Goal: Information Seeking & Learning: Learn about a topic

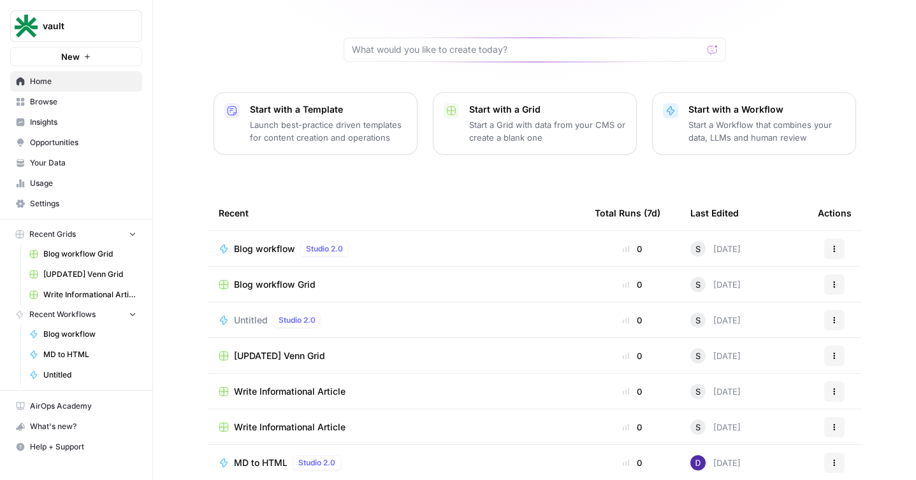
scroll to position [106, 0]
click at [108, 128] on link "Insights" at bounding box center [76, 122] width 132 height 20
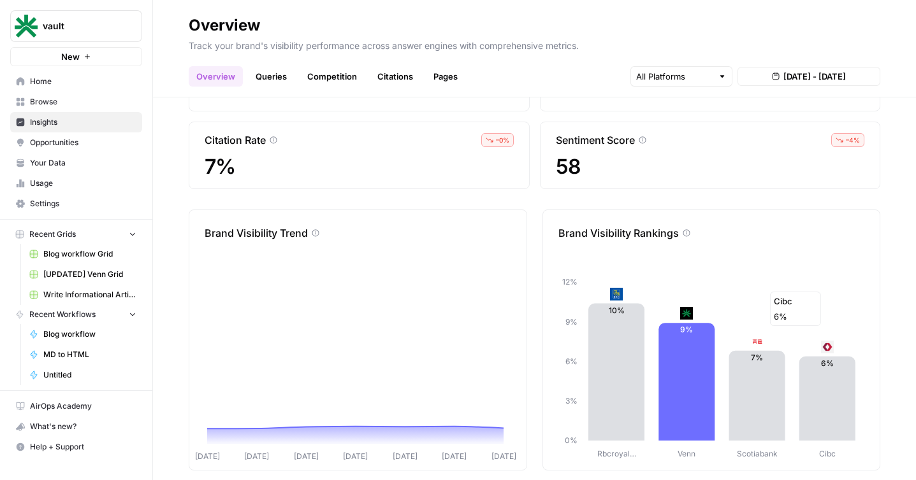
scroll to position [81, 0]
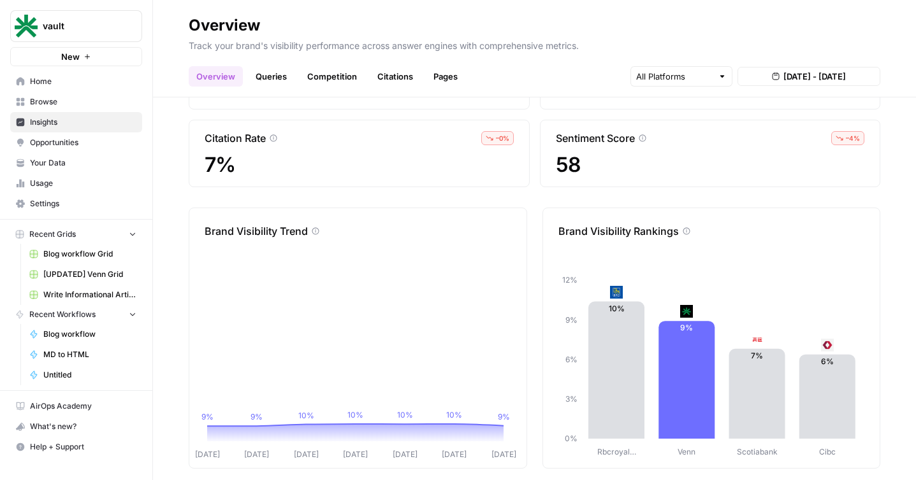
click at [823, 62] on div "Overview Queries Competition Citations Pages [DATE] - [DATE]" at bounding box center [534, 71] width 691 height 31
click at [820, 66] on div "[DATE] - [DATE]" at bounding box center [755, 76] width 250 height 20
click at [830, 77] on span "[DATE] - [DATE]" at bounding box center [814, 76] width 62 height 13
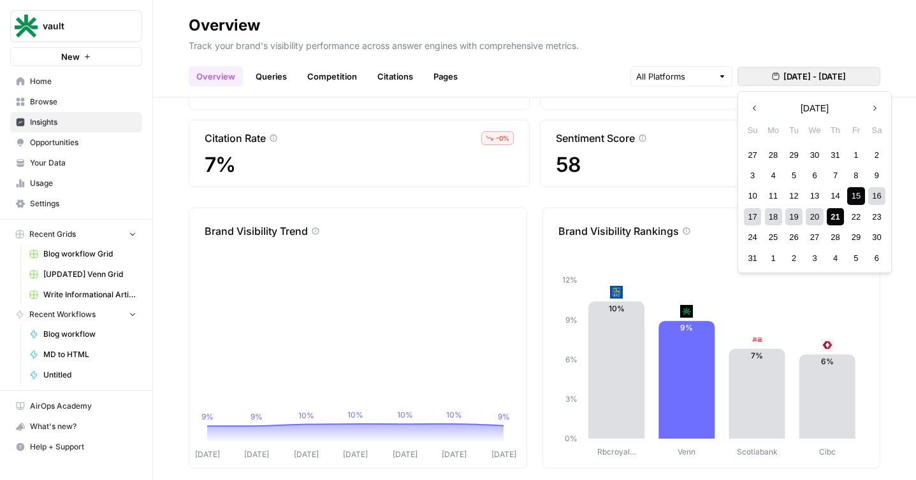
click at [752, 109] on icon "button" at bounding box center [754, 108] width 9 height 9
click at [793, 154] on div "1" at bounding box center [793, 155] width 17 height 17
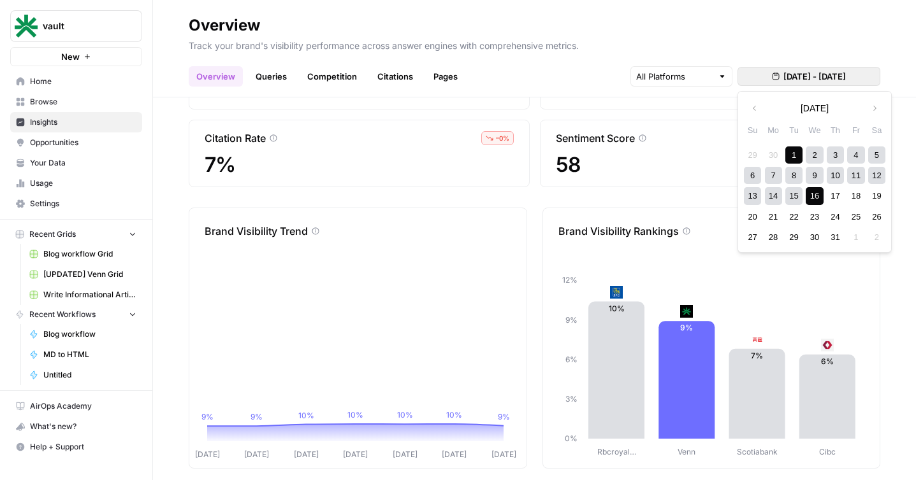
click at [815, 201] on div "16" at bounding box center [813, 195] width 17 height 17
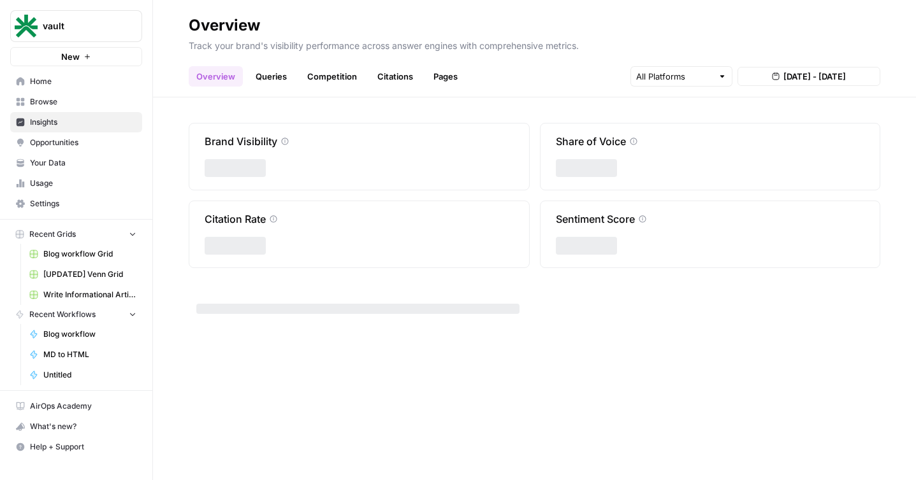
scroll to position [0, 0]
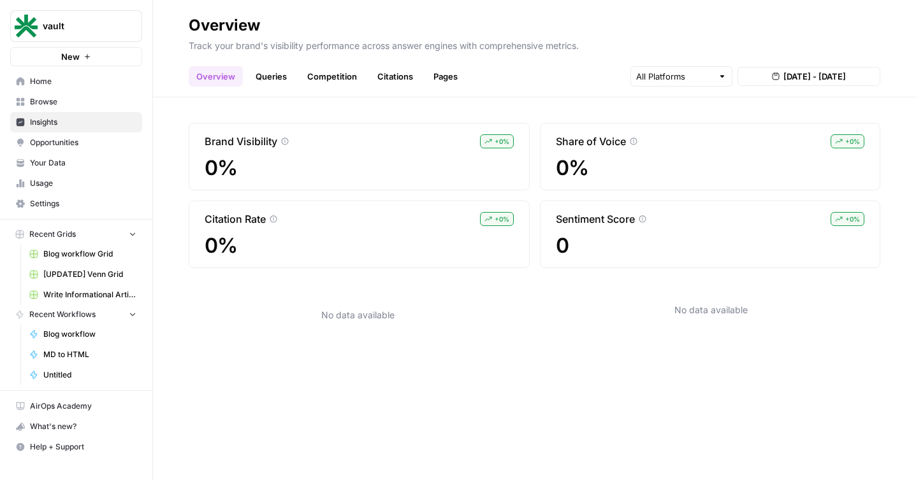
click at [801, 73] on span "[DATE] - [DATE]" at bounding box center [814, 76] width 62 height 13
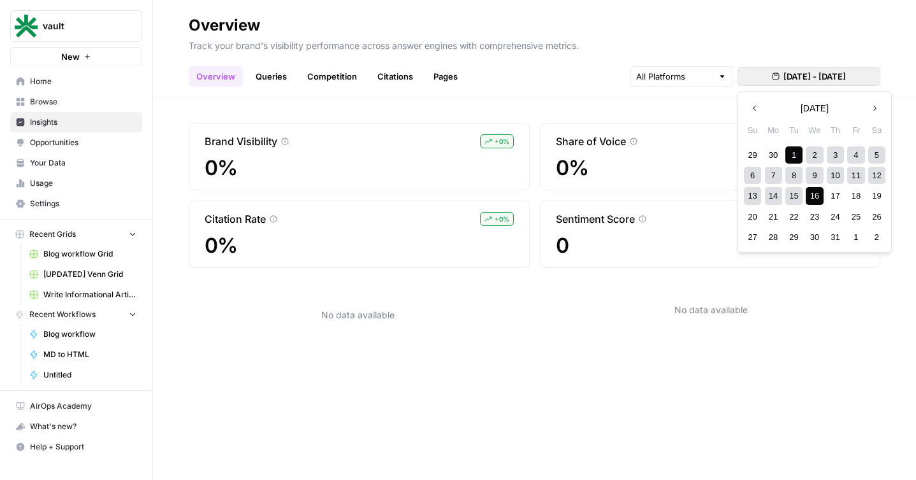
click at [817, 199] on div "16" at bounding box center [813, 195] width 17 height 17
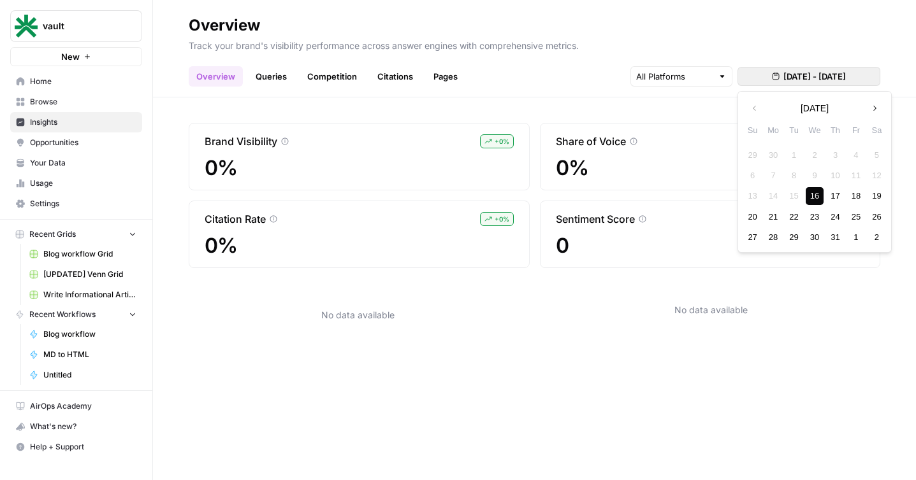
click at [880, 110] on button "Next month" at bounding box center [874, 108] width 23 height 23
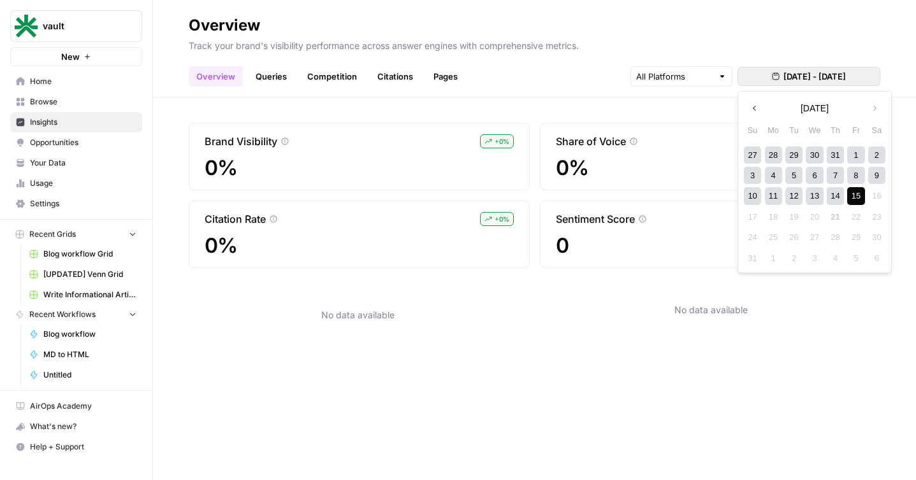
click at [860, 200] on div "15" at bounding box center [855, 195] width 17 height 17
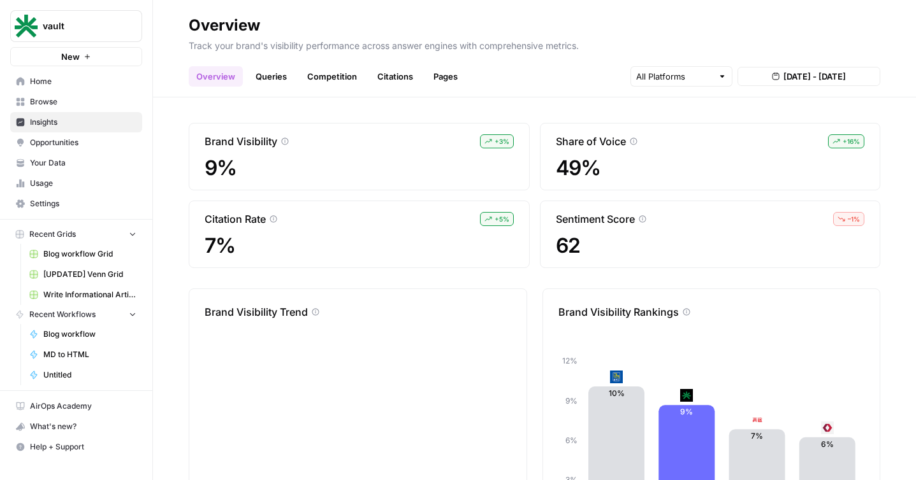
click at [811, 70] on span "[DATE] - [DATE]" at bounding box center [814, 76] width 62 height 13
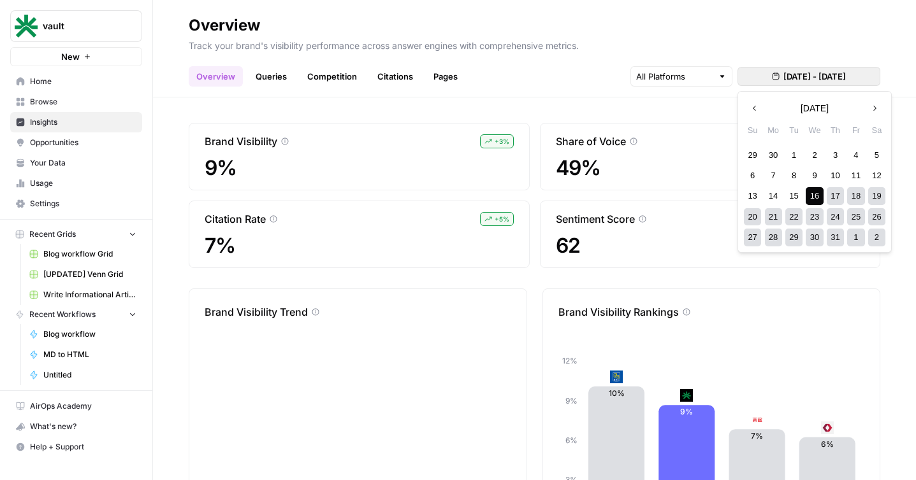
click at [876, 110] on icon "button" at bounding box center [874, 108] width 9 height 9
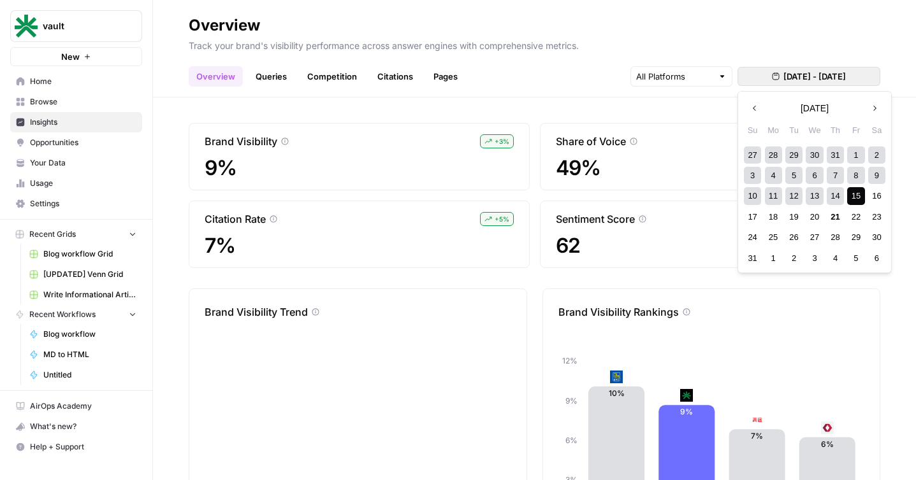
click at [856, 150] on div "1" at bounding box center [855, 155] width 17 height 17
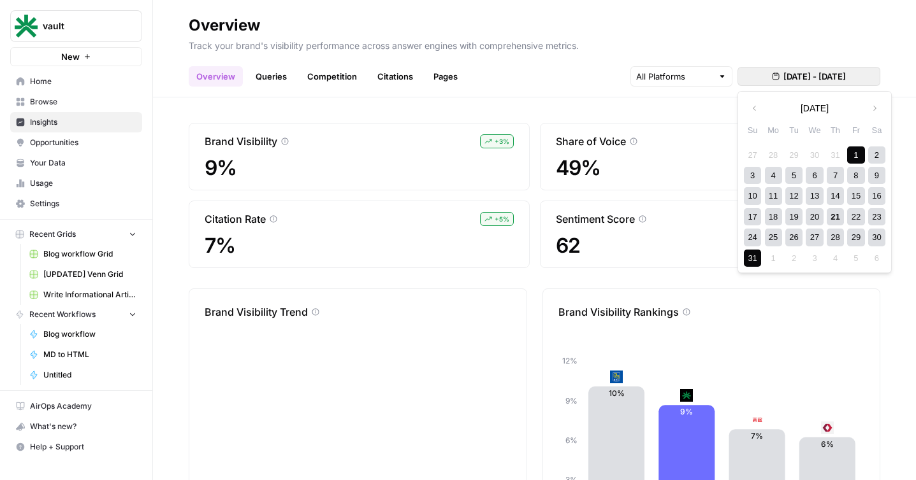
click at [748, 257] on div "31" at bounding box center [752, 258] width 17 height 17
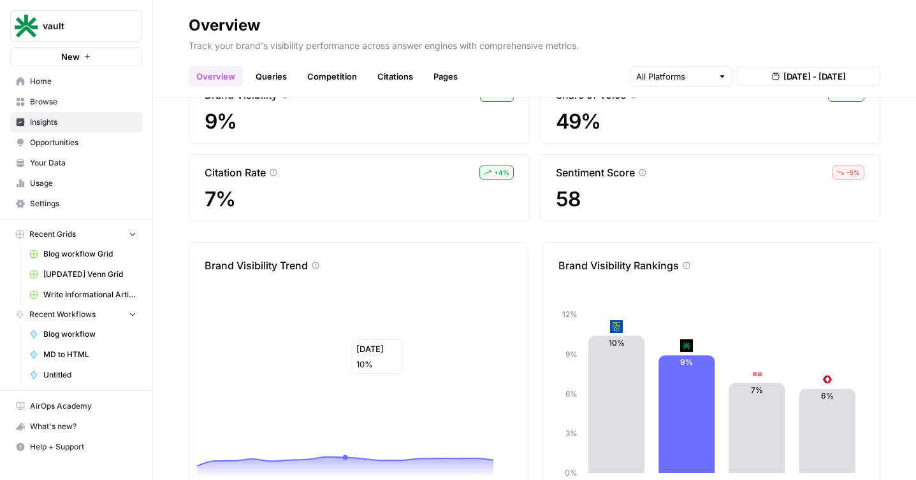
scroll to position [95, 0]
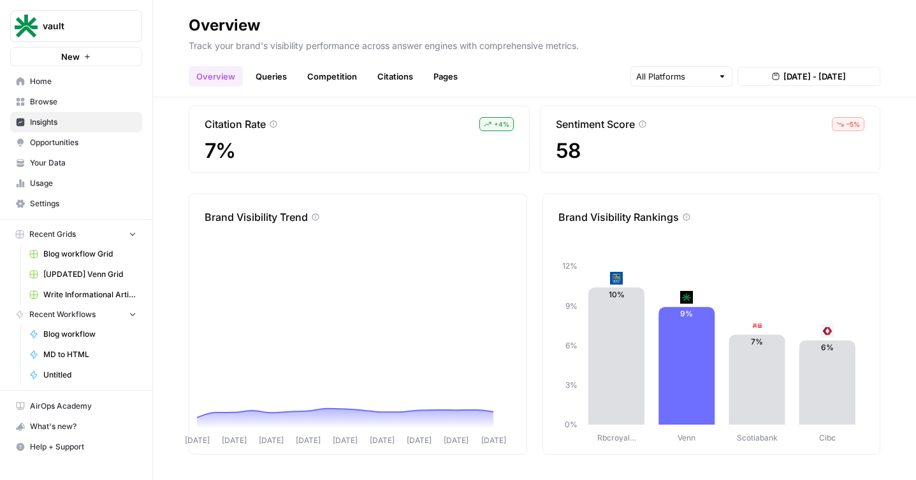
click at [275, 73] on link "Queries" at bounding box center [271, 76] width 47 height 20
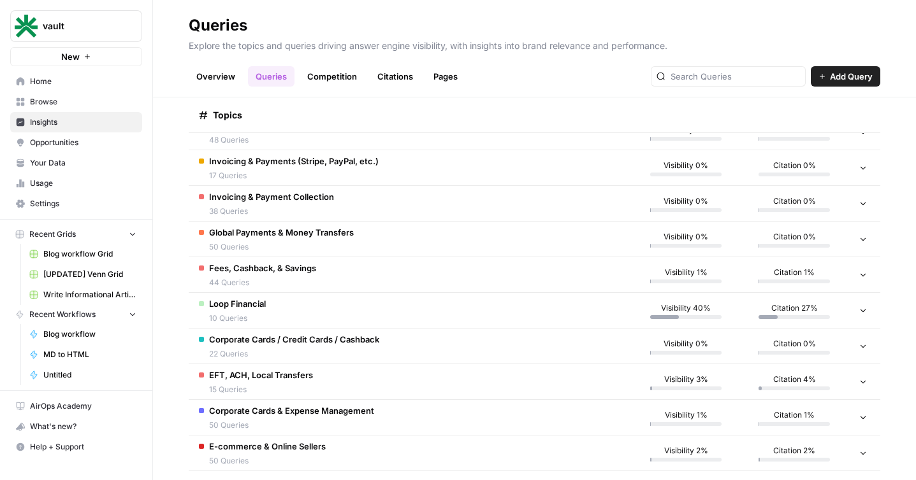
scroll to position [603, 0]
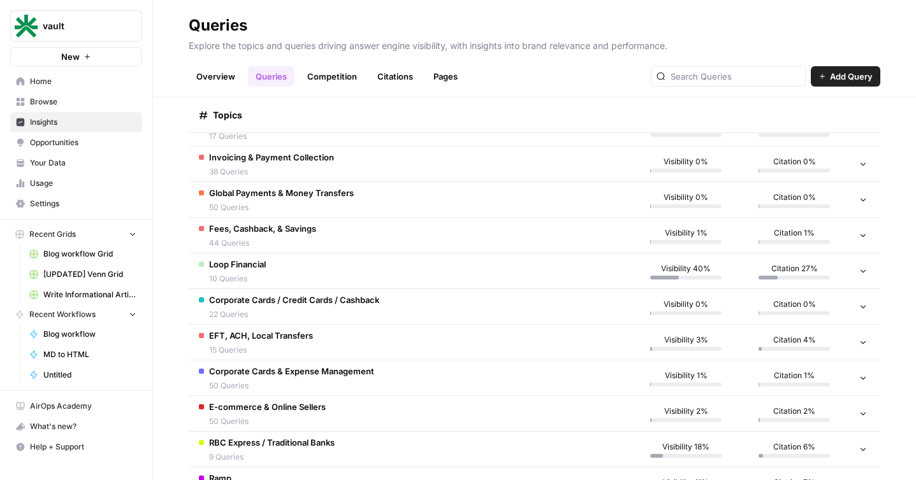
click at [861, 270] on td at bounding box center [864, 271] width 32 height 35
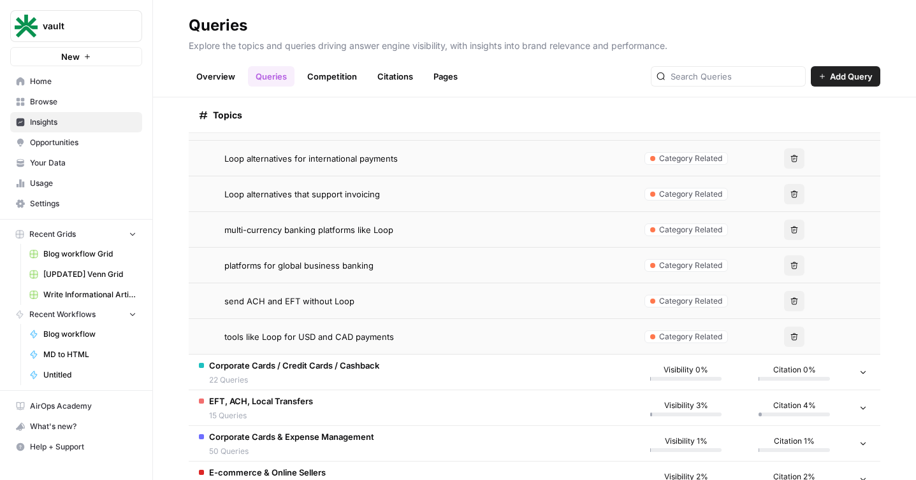
scroll to position [896, 0]
click at [541, 384] on td "Corporate Cards / Credit Cards / Cashback 22 Queries" at bounding box center [410, 371] width 443 height 35
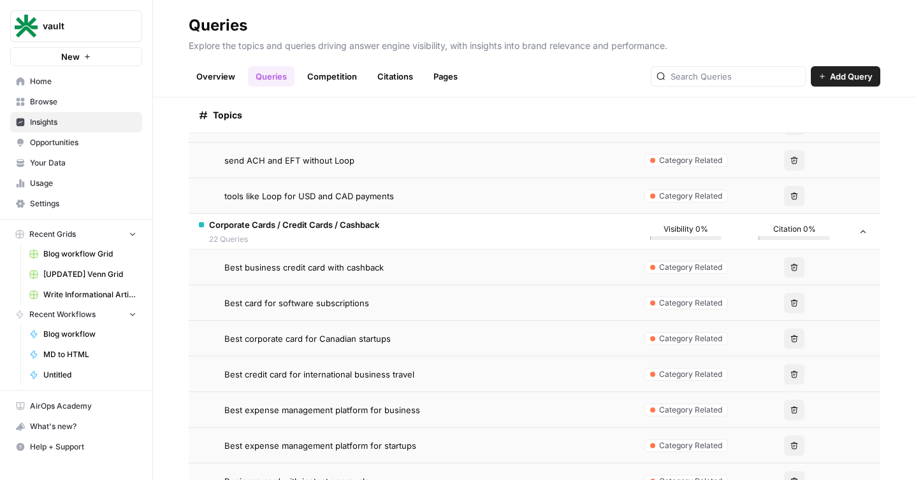
scroll to position [1035, 0]
click at [596, 237] on td "Corporate Cards / Credit Cards / Cashback 22 Queries" at bounding box center [410, 232] width 443 height 35
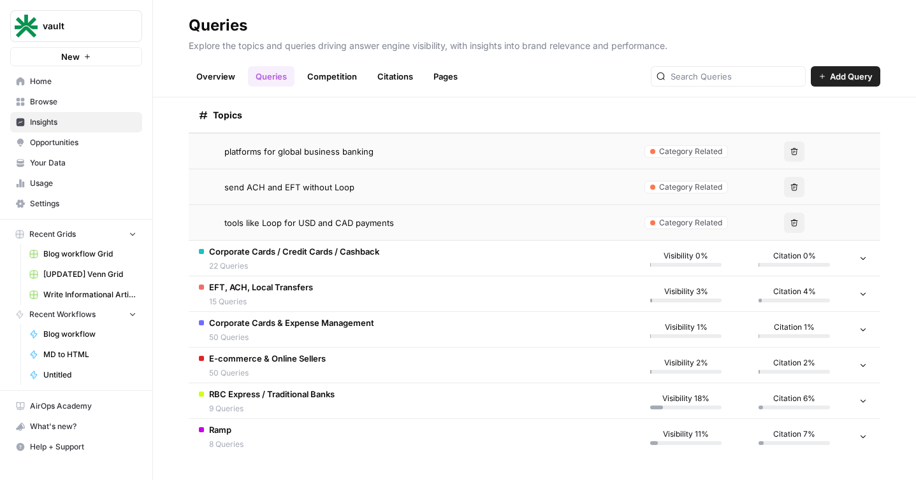
click at [576, 415] on td "RBC Express / Traditional Banks 9 Queries" at bounding box center [410, 401] width 443 height 35
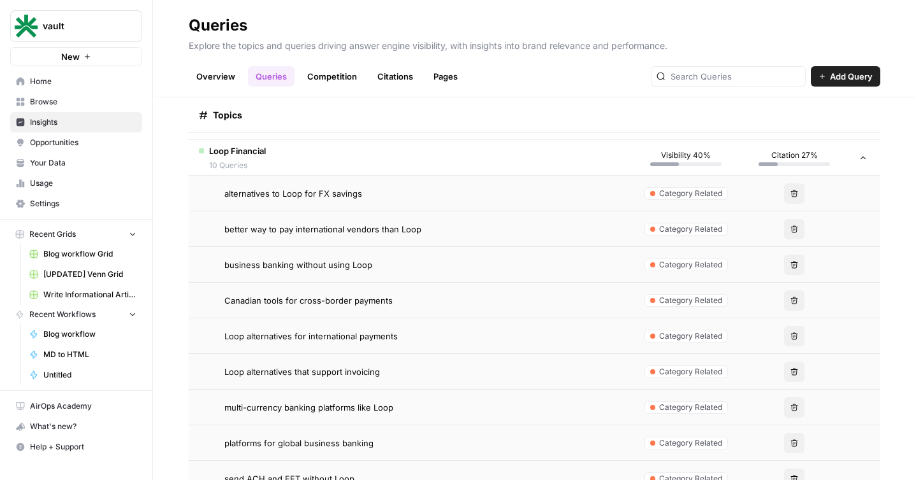
scroll to position [716, 0]
click at [849, 74] on span "Add Query" at bounding box center [851, 76] width 43 height 13
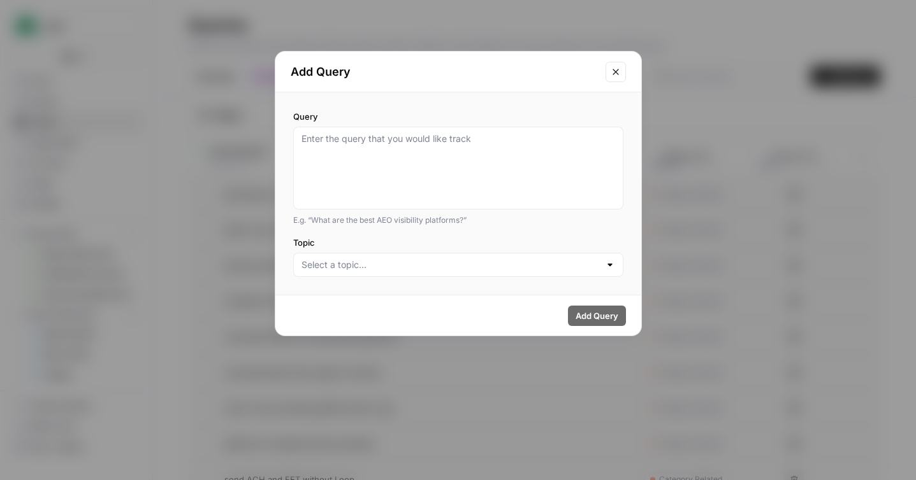
click at [428, 292] on div "Query E.g. “What are the best AEO visibility platforms?” Topic" at bounding box center [458, 193] width 366 height 203
click at [430, 276] on div at bounding box center [458, 265] width 330 height 24
click at [429, 296] on div "Add Query" at bounding box center [458, 316] width 366 height 40
click at [626, 75] on div "Add Query" at bounding box center [458, 72] width 366 height 41
click at [623, 78] on button "Close modal" at bounding box center [615, 72] width 20 height 20
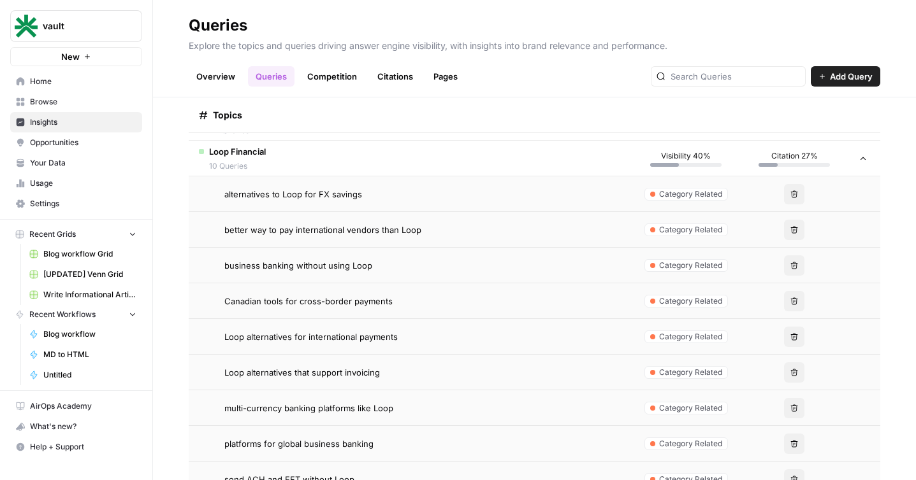
click at [351, 79] on link "Competition" at bounding box center [331, 76] width 65 height 20
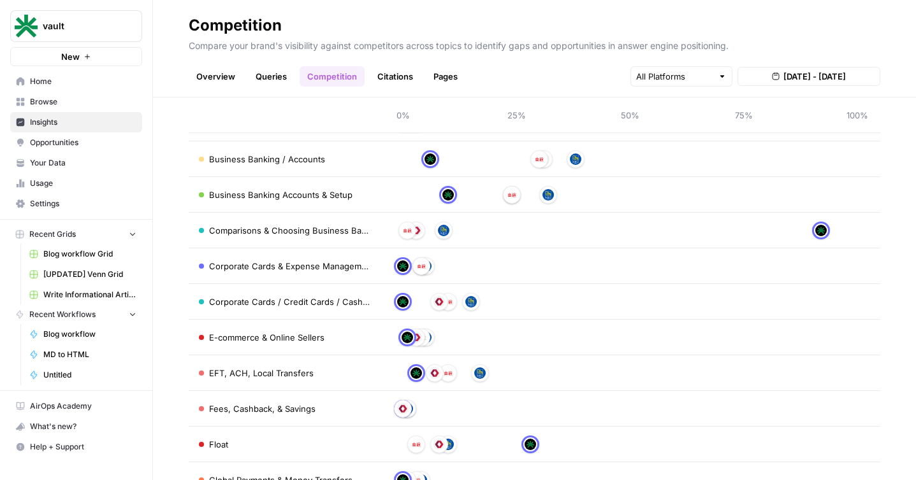
scroll to position [90, 0]
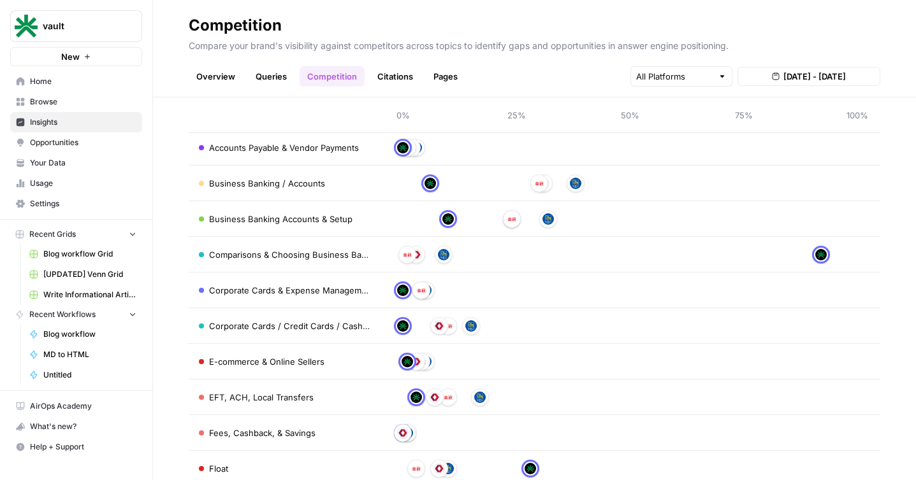
click at [359, 255] on span "Comparisons & Choosing Business Banking" at bounding box center [289, 254] width 161 height 13
drag, startPoint x: 359, startPoint y: 255, endPoint x: 262, endPoint y: 259, distance: 96.9
click at [262, 259] on span "Comparisons & Choosing Business Banking" at bounding box center [289, 254] width 161 height 13
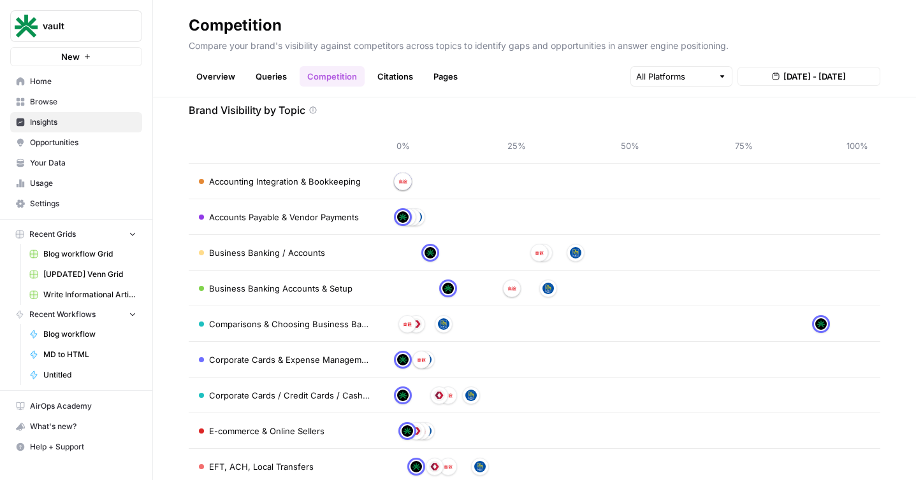
scroll to position [0, 0]
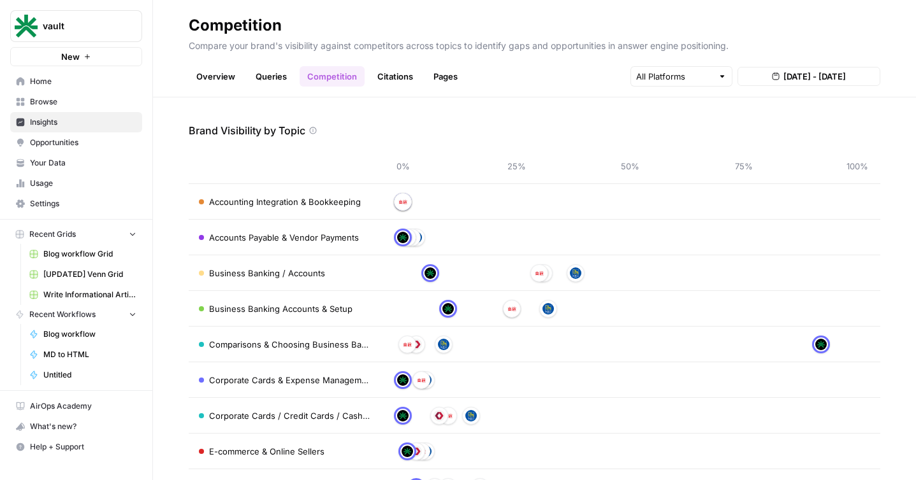
click at [400, 88] on header "Competition Compare your brand's visibility against competitors across topics t…" at bounding box center [534, 48] width 763 height 97
click at [404, 77] on link "Citations" at bounding box center [395, 76] width 51 height 20
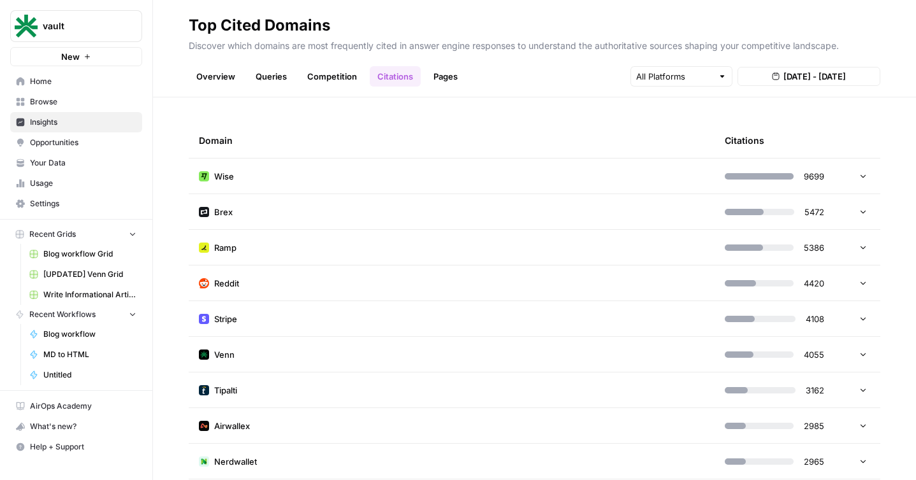
click at [433, 86] on link "Pages" at bounding box center [446, 76] width 40 height 20
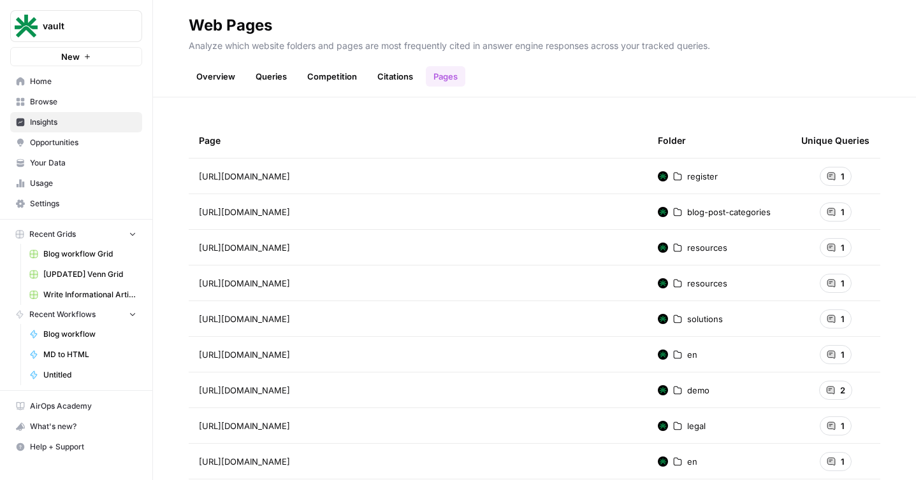
click at [327, 76] on link "Competition" at bounding box center [331, 76] width 65 height 20
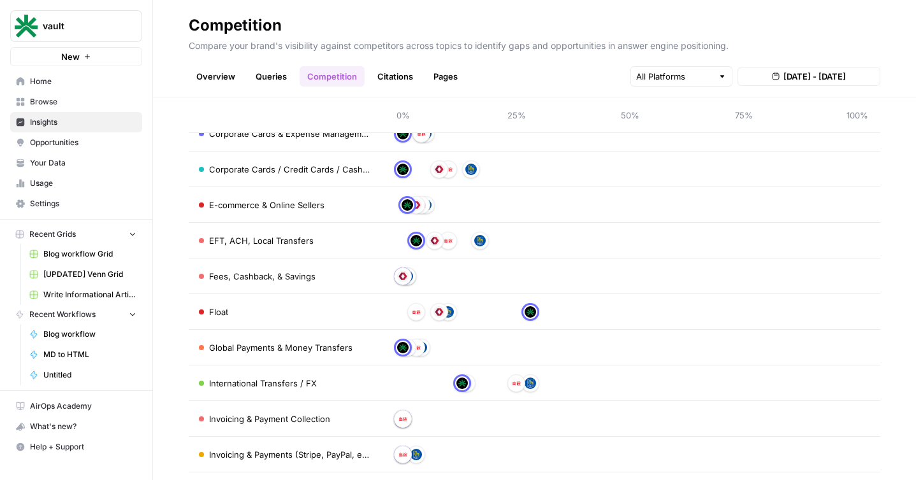
scroll to position [246, 0]
